Goal: Task Accomplishment & Management: Use online tool/utility

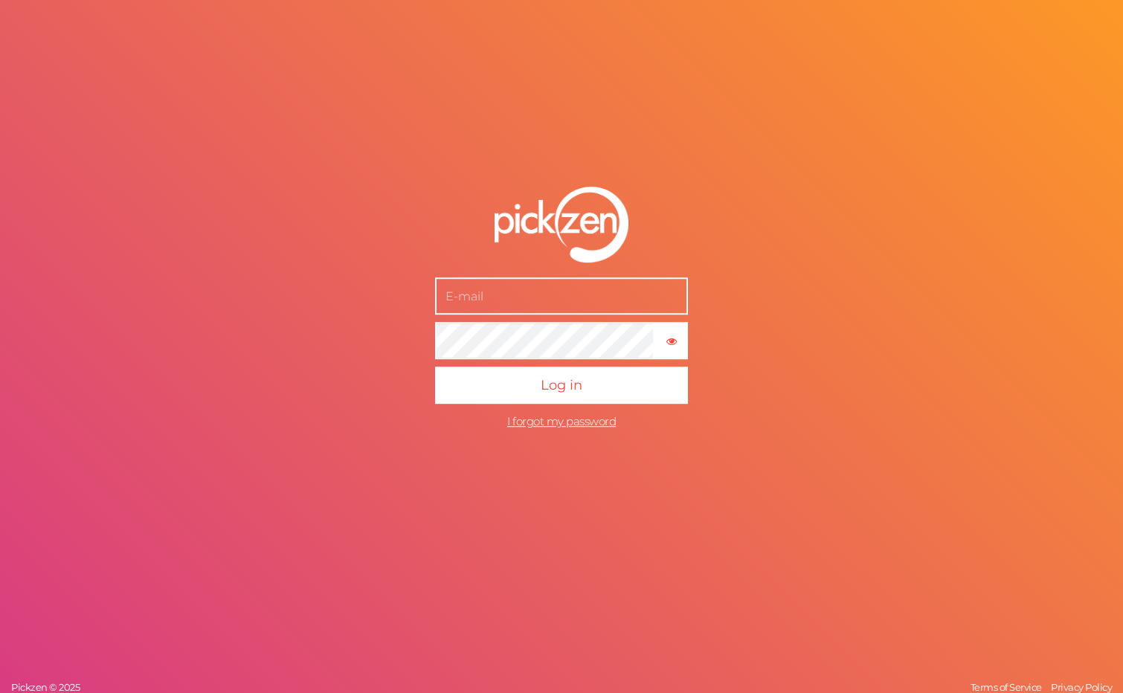
type input "[EMAIL_ADDRESS][DOMAIN_NAME]"
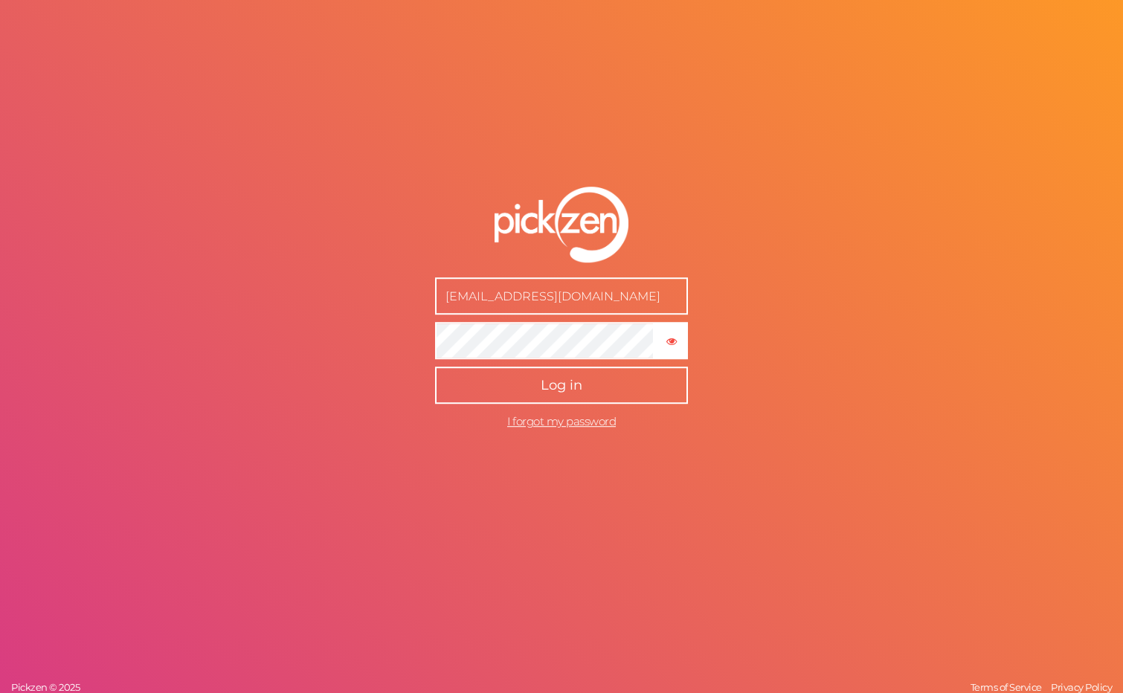
click at [527, 382] on button "Log in" at bounding box center [561, 385] width 253 height 37
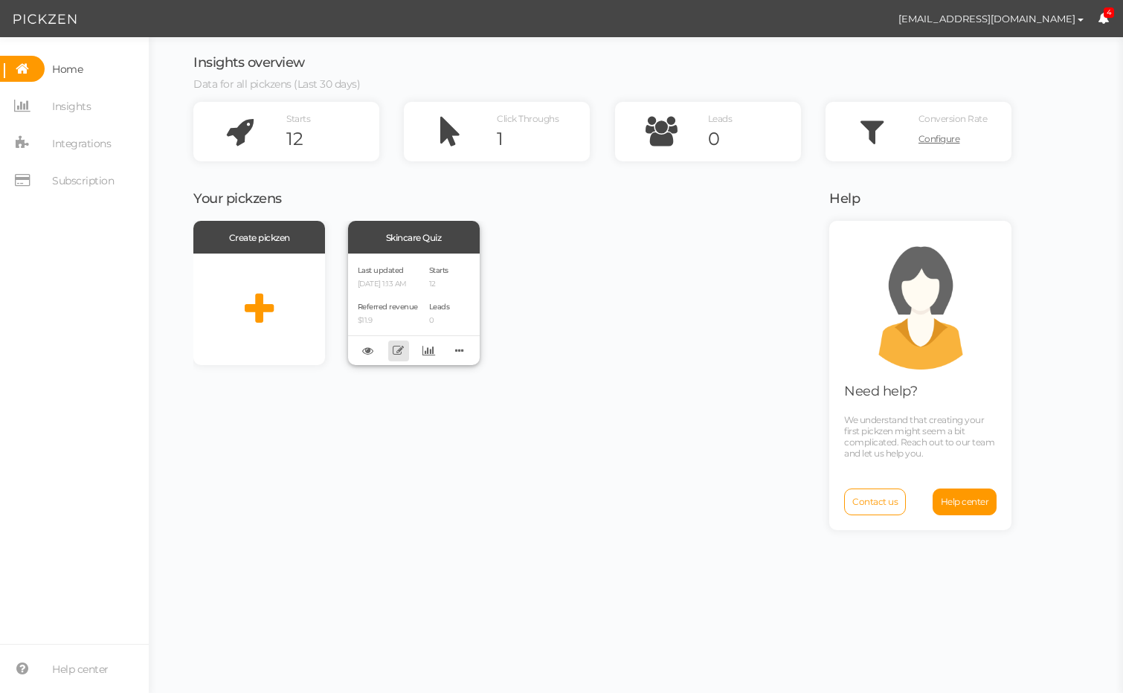
click at [396, 354] on icon at bounding box center [398, 350] width 11 height 11
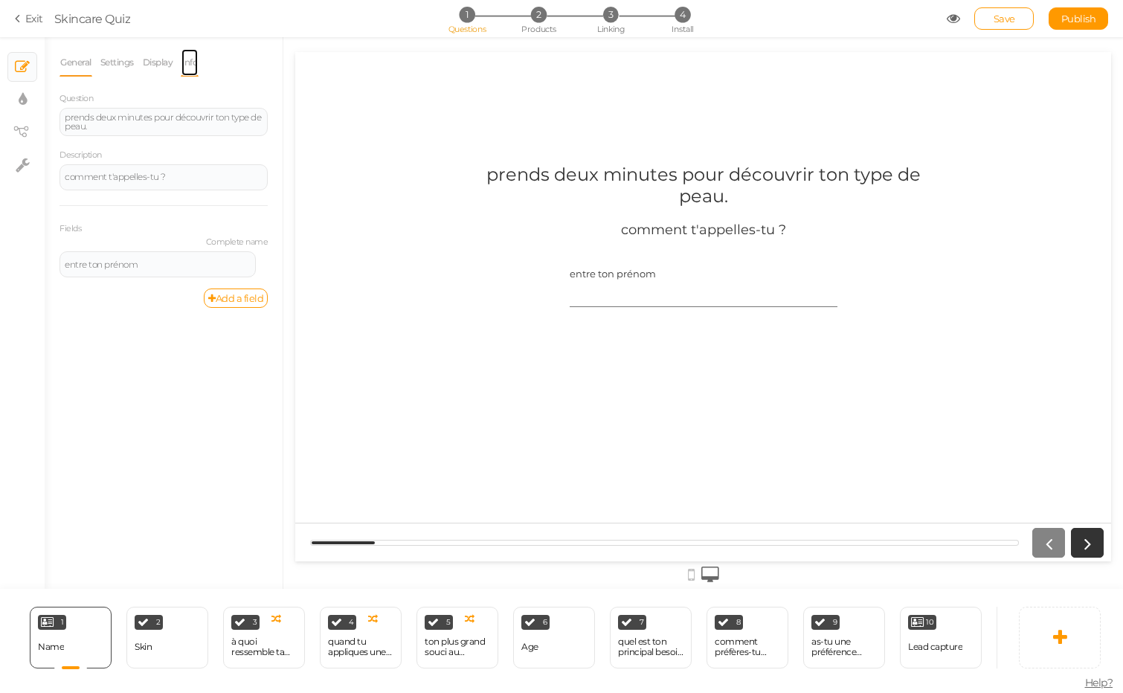
click at [199, 64] on link "Info" at bounding box center [190, 62] width 18 height 28
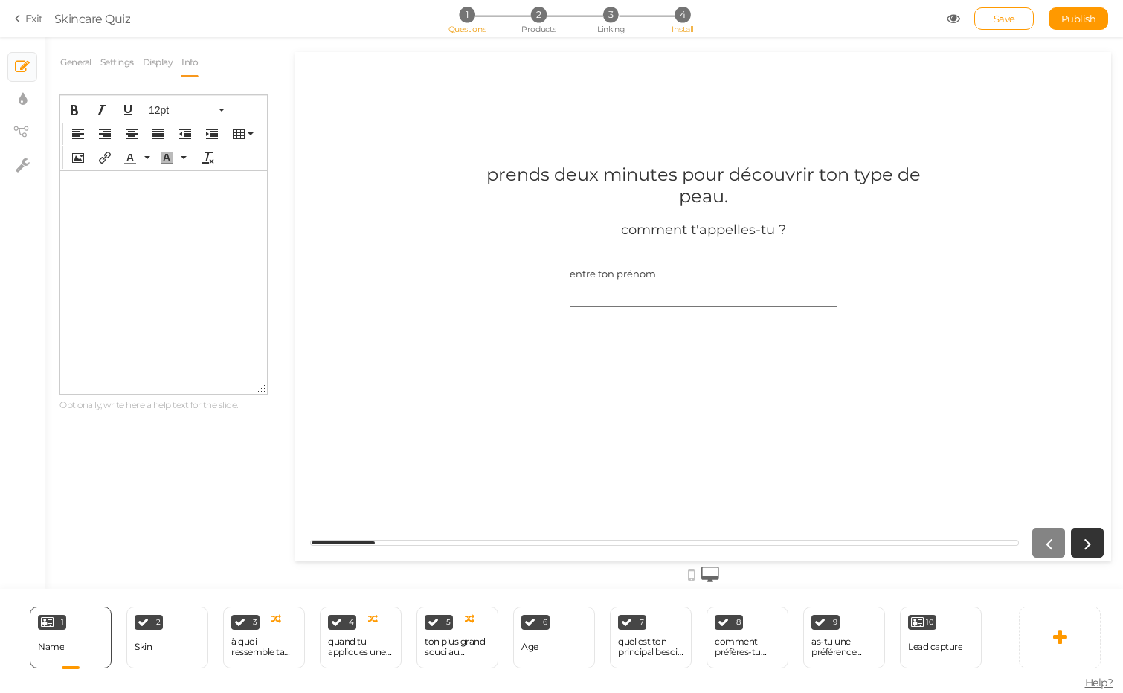
click at [683, 24] on span "Install" at bounding box center [683, 29] width 22 height 10
select select "pct"
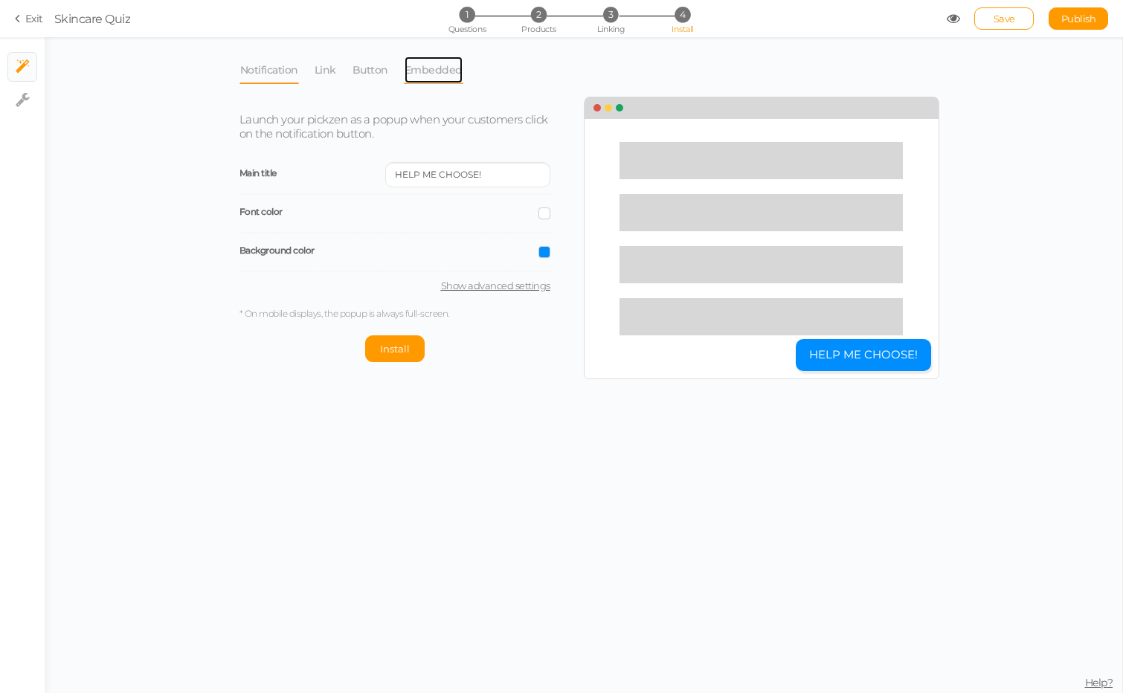
click at [429, 77] on link "Embedded" at bounding box center [433, 70] width 59 height 28
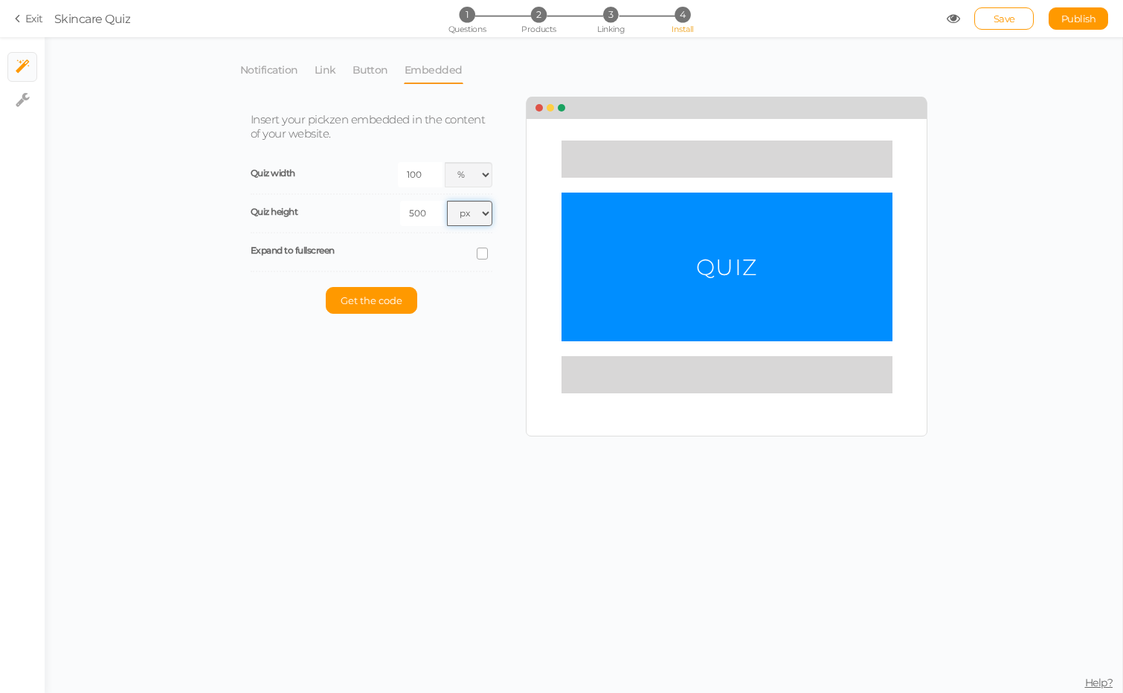
click at [476, 212] on select "px % vh" at bounding box center [469, 213] width 45 height 25
select select "pct"
click at [447, 201] on select "px % vh" at bounding box center [469, 213] width 45 height 25
drag, startPoint x: 431, startPoint y: 213, endPoint x: 379, endPoint y: 213, distance: 52.1
click at [379, 213] on div "500 px % vh" at bounding box center [431, 213] width 121 height 25
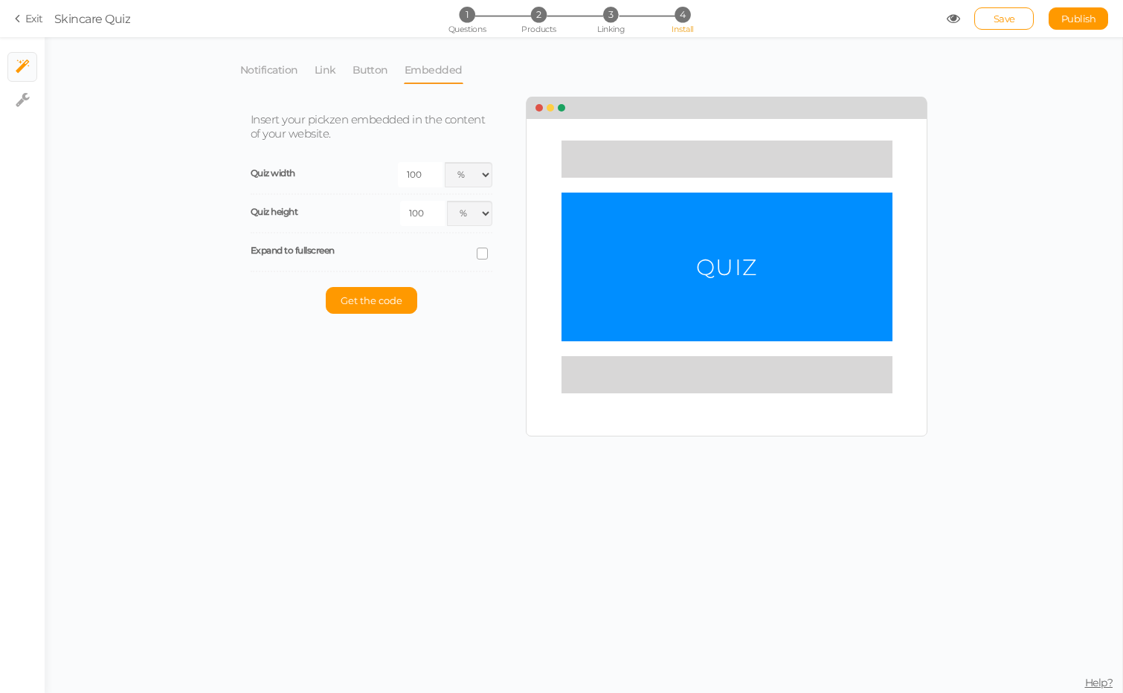
type input "100"
click at [228, 297] on div "Notification Link Button Embedded Launch your pickzen as a popup when your cust…" at bounding box center [584, 365] width 1078 height 656
click at [344, 294] on span "Get the code" at bounding box center [372, 300] width 62 height 12
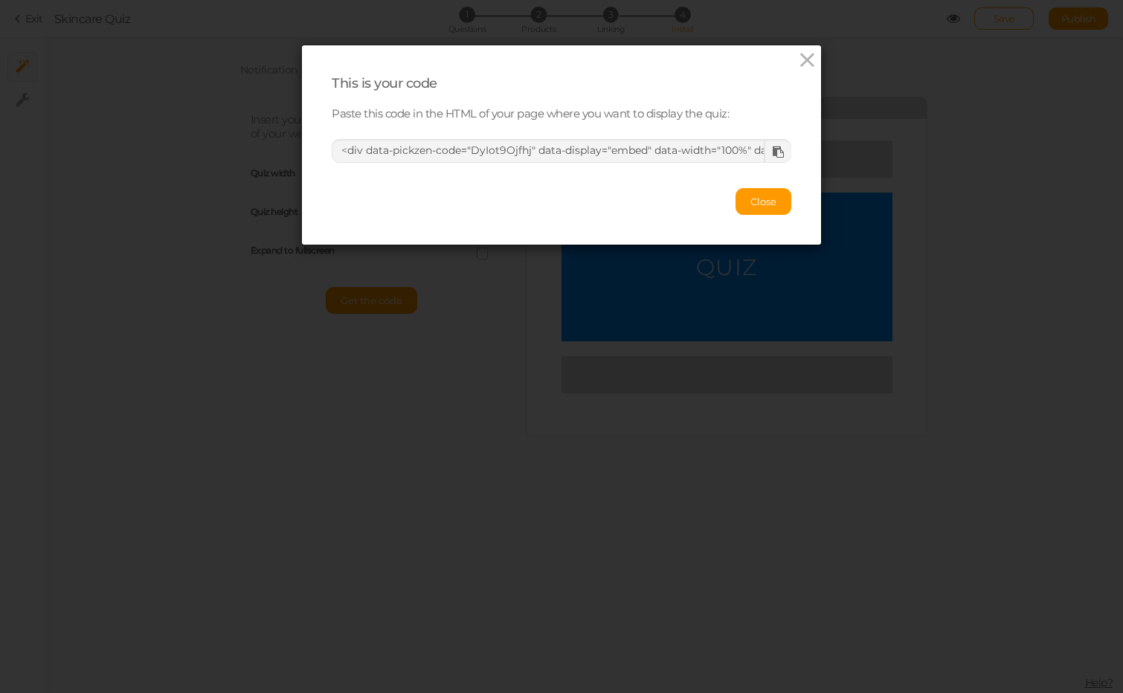
click at [783, 147] on icon at bounding box center [778, 152] width 11 height 11
click at [762, 204] on span "Close" at bounding box center [763, 202] width 26 height 12
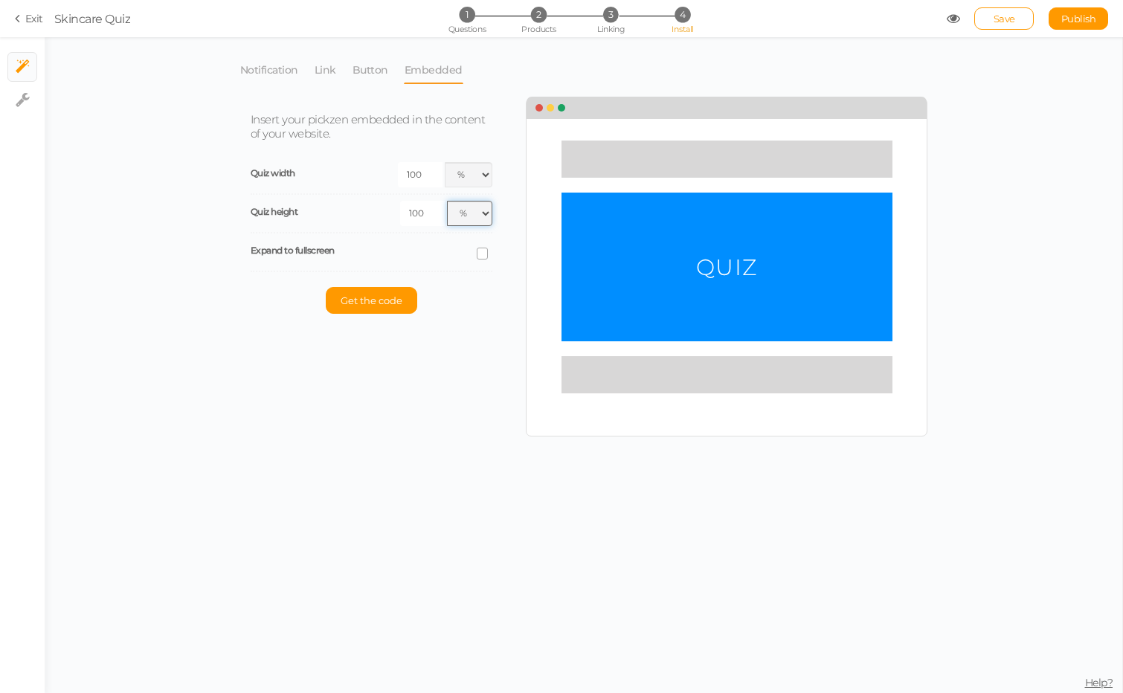
click at [471, 210] on select "px % vh" at bounding box center [469, 213] width 45 height 25
click at [464, 173] on select "px % vw" at bounding box center [469, 174] width 48 height 25
select select "vw"
click at [445, 162] on select "px % vw" at bounding box center [469, 174] width 48 height 25
click at [460, 215] on select "px % vh" at bounding box center [469, 213] width 45 height 25
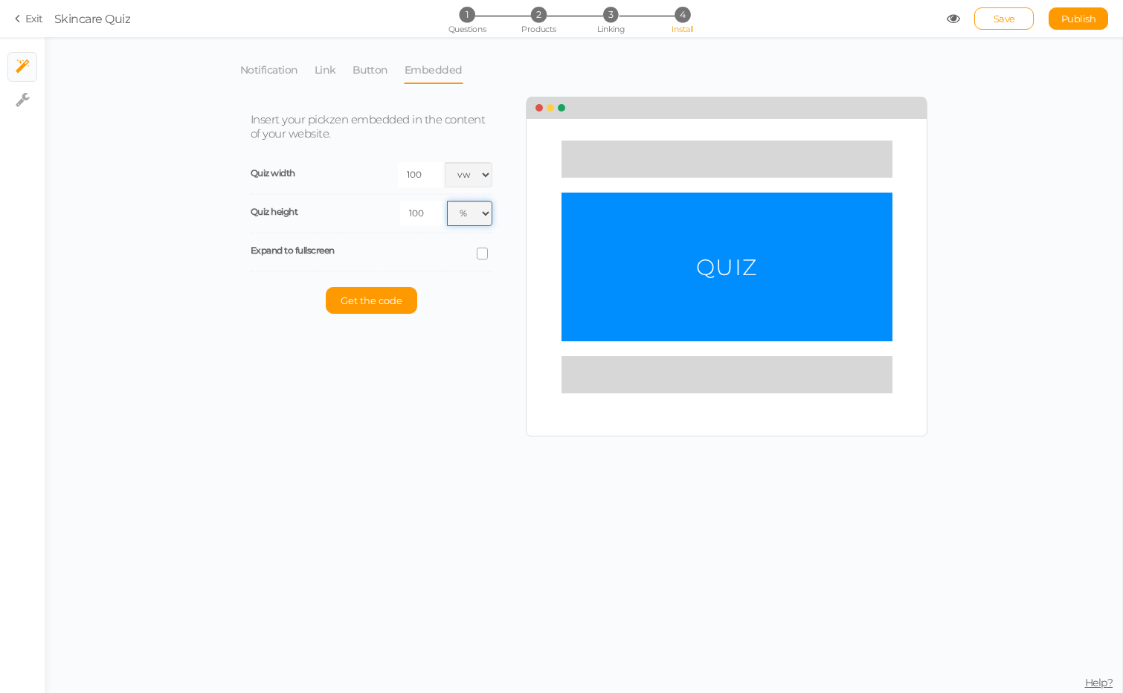
select select "vh"
click at [447, 201] on select "px % vh" at bounding box center [469, 213] width 45 height 25
click at [350, 302] on span "Get the code" at bounding box center [372, 300] width 62 height 12
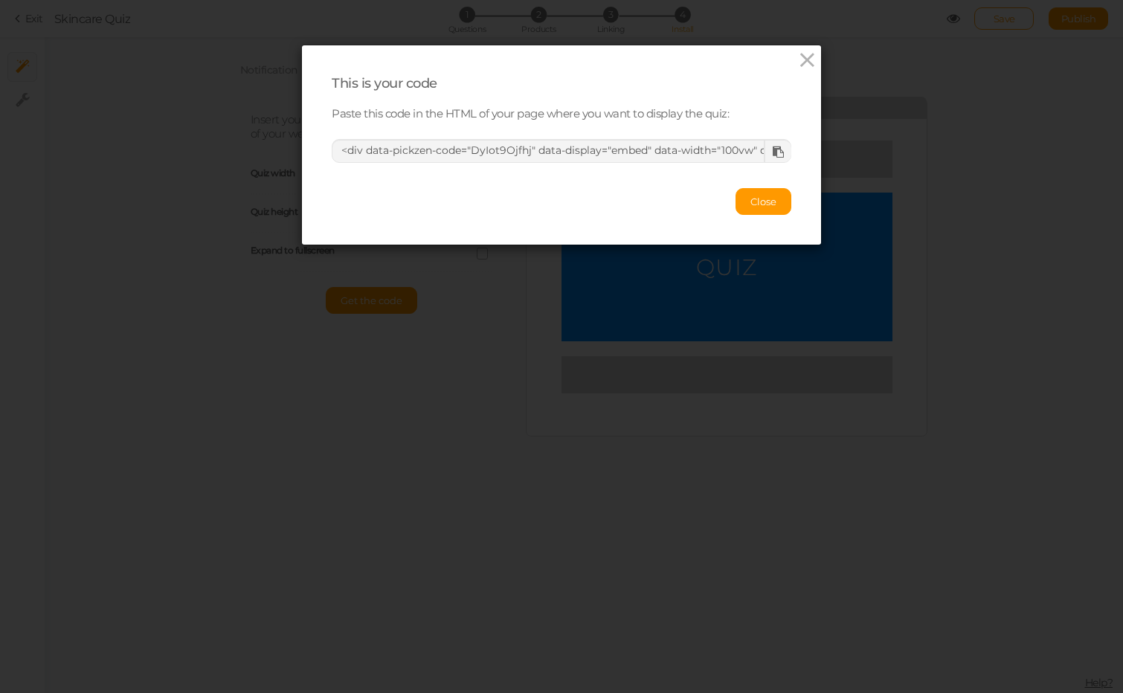
click at [776, 156] on icon at bounding box center [778, 152] width 11 height 11
